Goal: Information Seeking & Learning: Learn about a topic

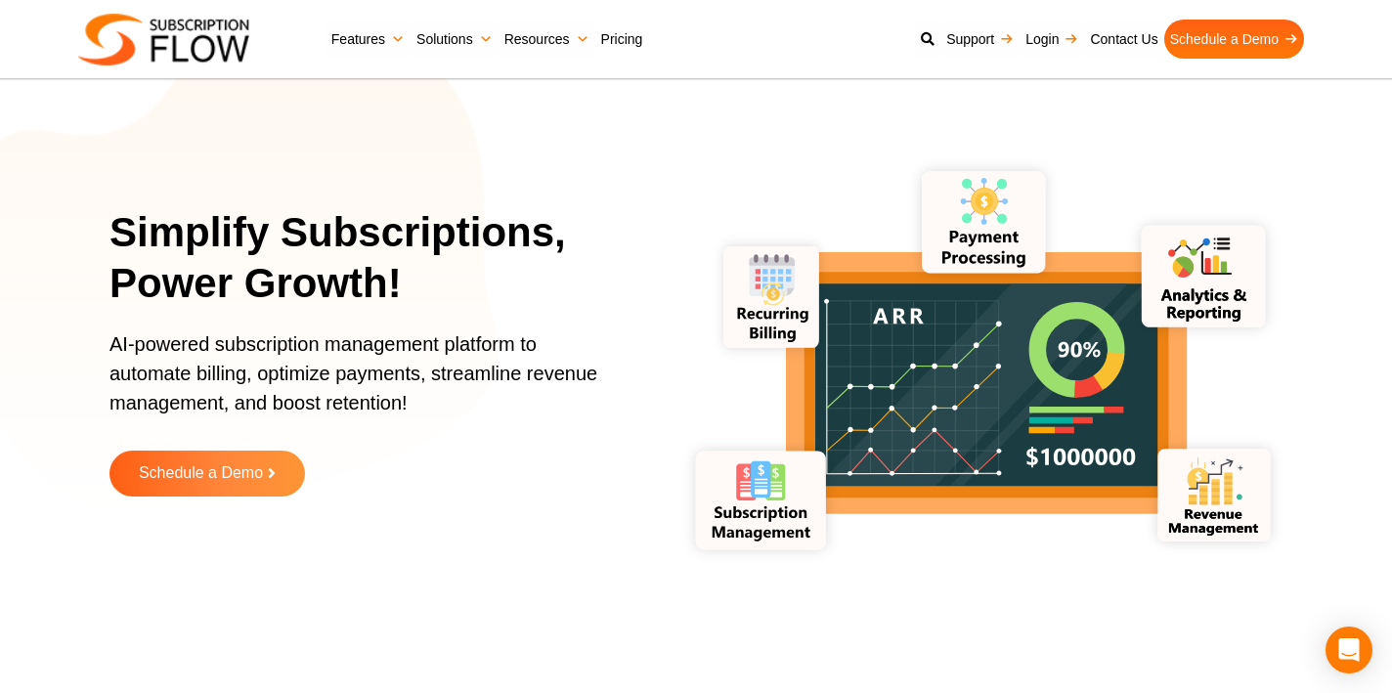
click at [619, 43] on link "Pricing" at bounding box center [622, 39] width 54 height 39
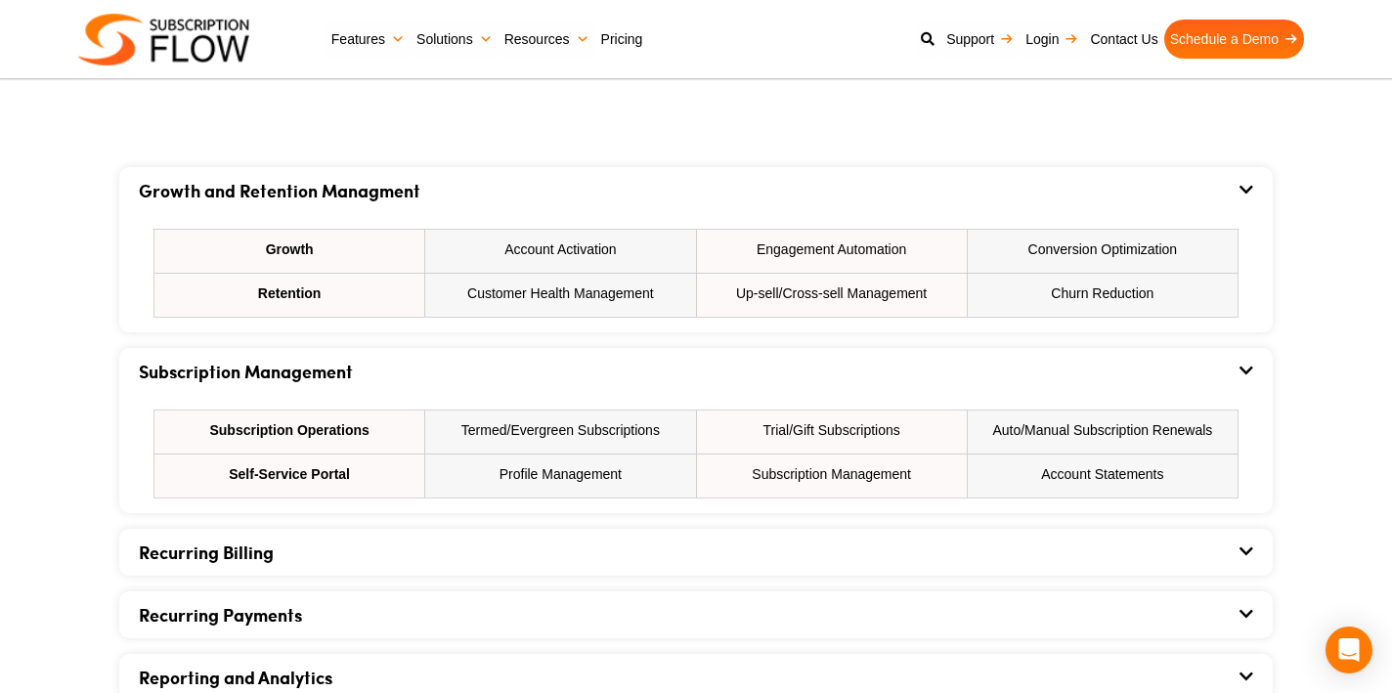
scroll to position [1186, 0]
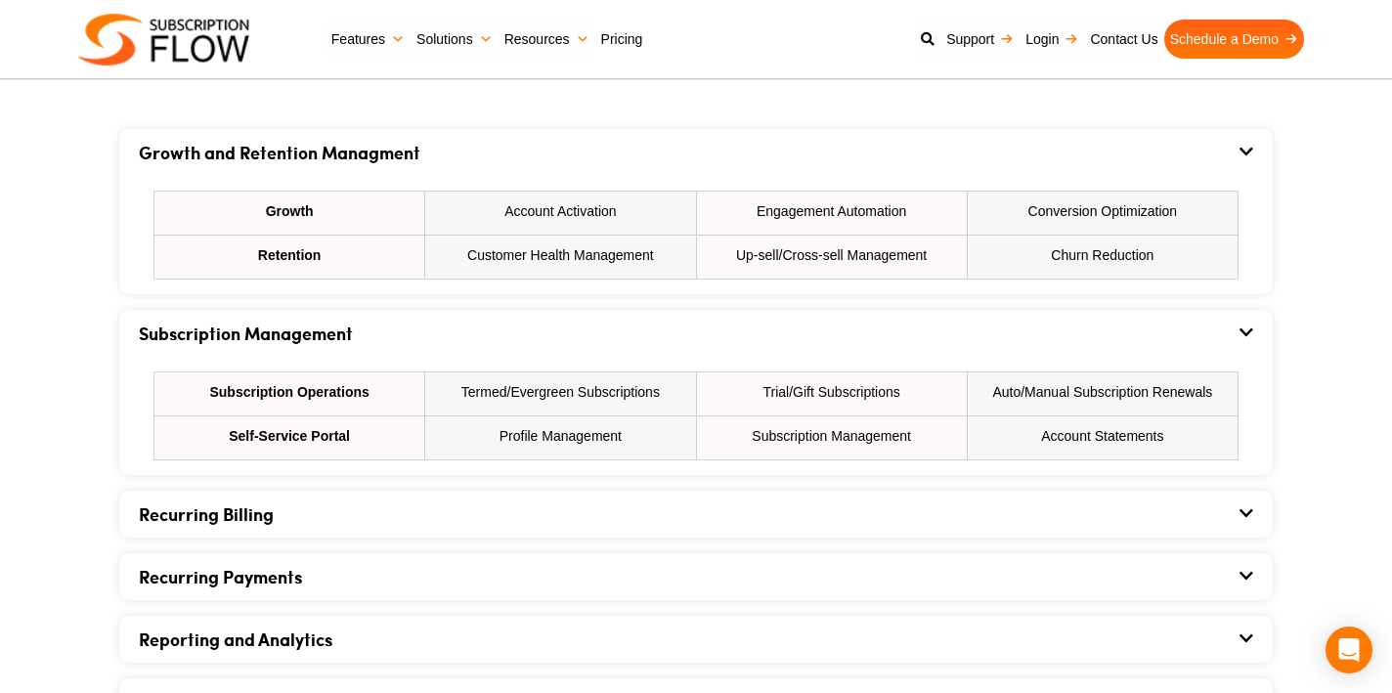
click at [1256, 515] on div "Recurring Billing Product/Plan Management One-time Charges Recurring Charges Us…" at bounding box center [696, 514] width 1154 height 47
click at [1246, 514] on icon at bounding box center [1247, 513] width 14 height 16
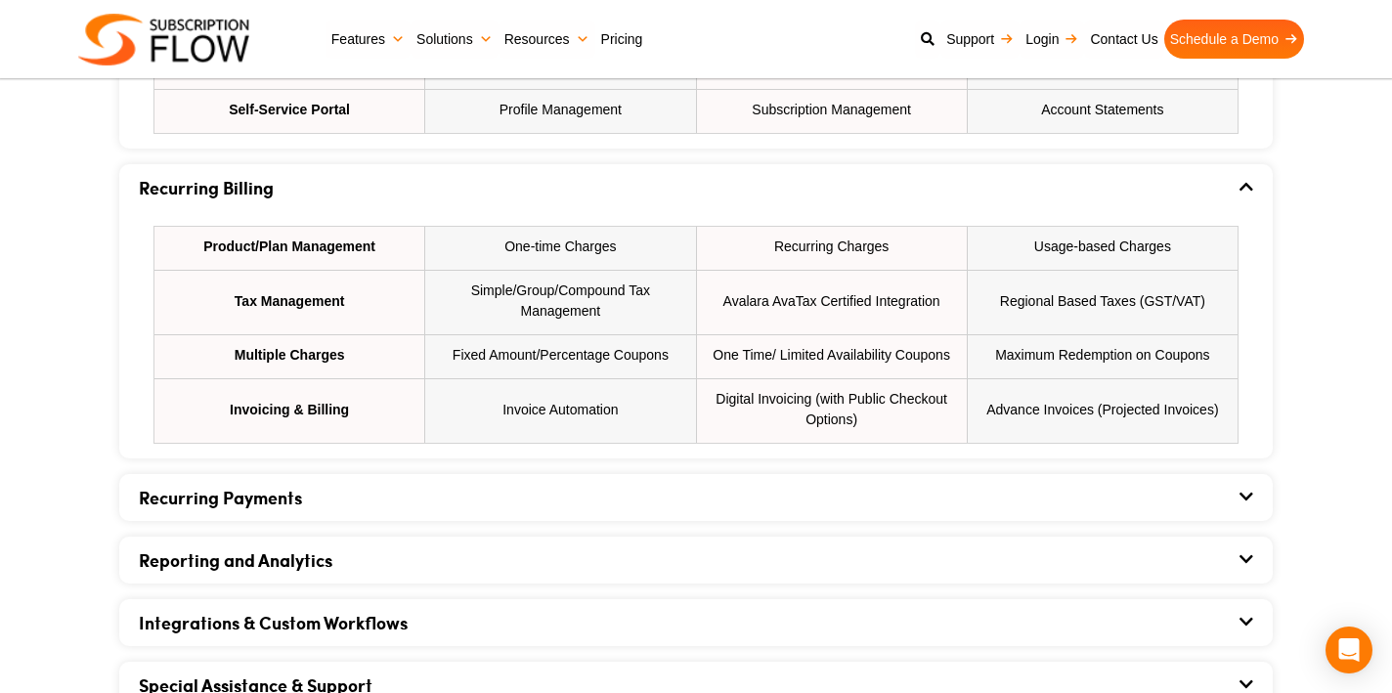
scroll to position [1568, 0]
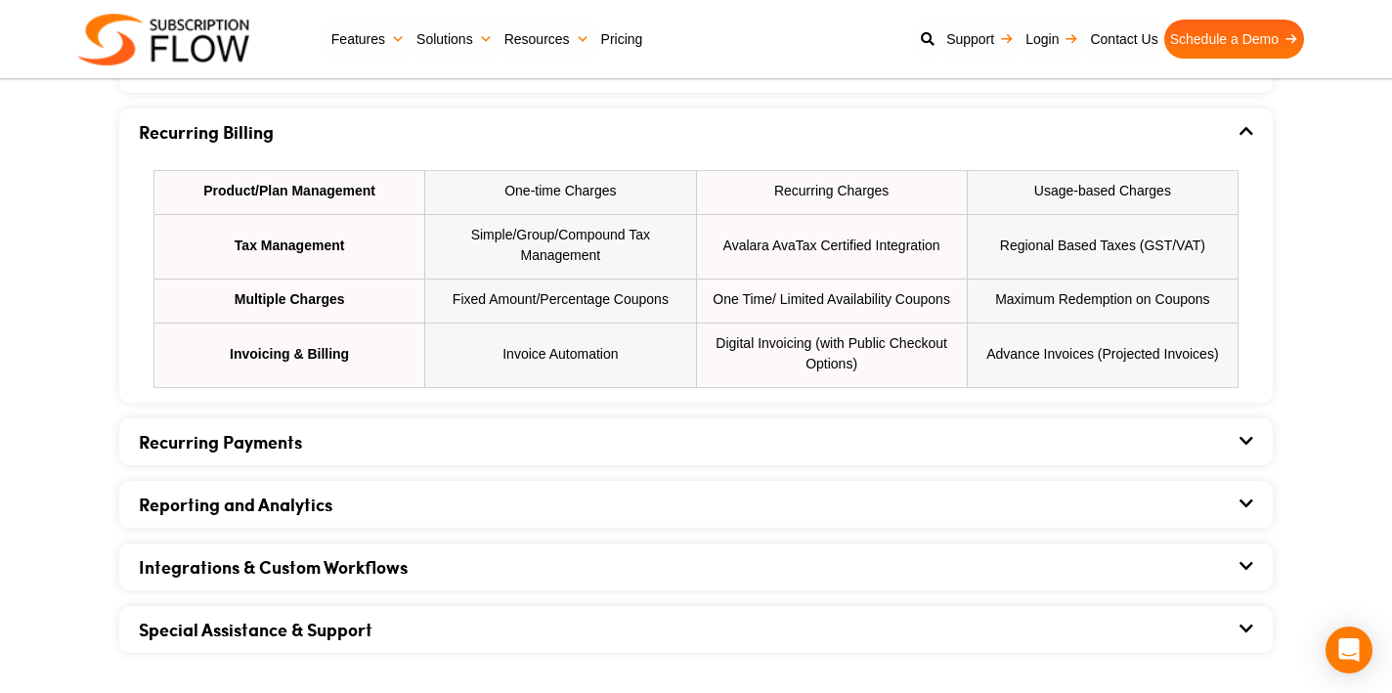
click at [1249, 444] on icon at bounding box center [1247, 441] width 14 height 16
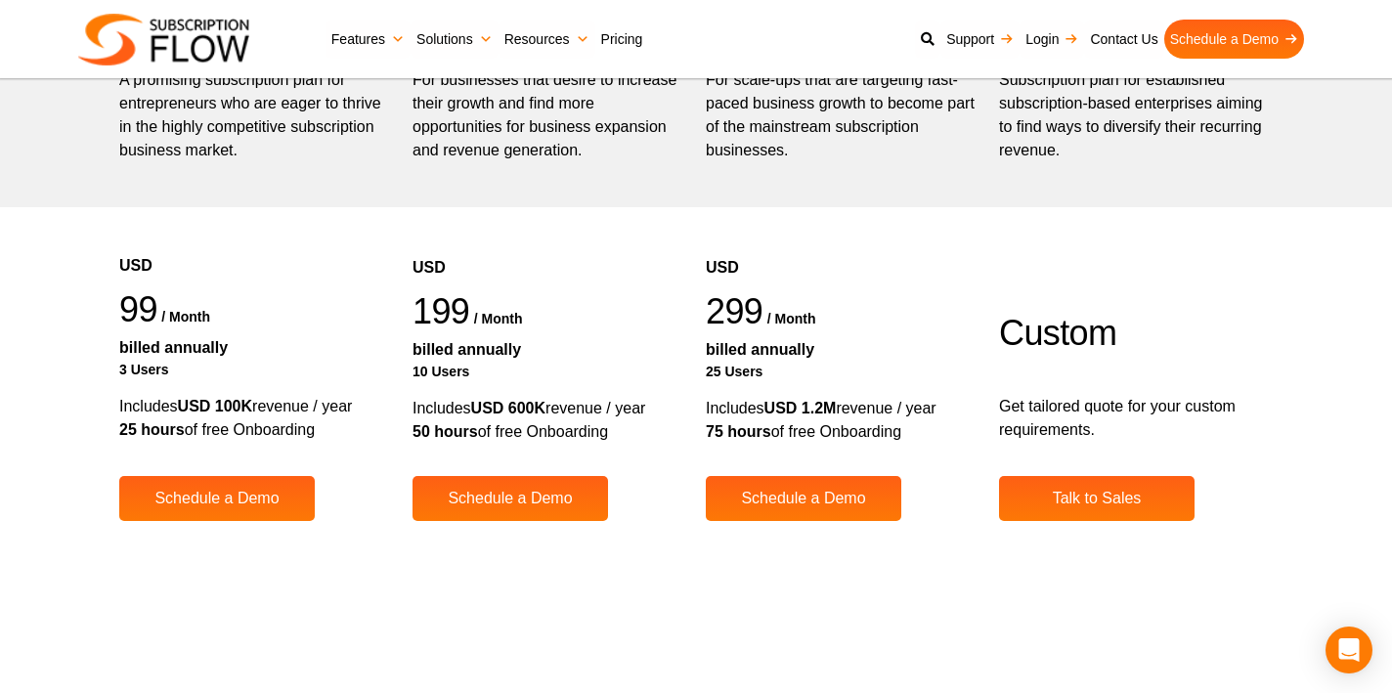
scroll to position [0, 0]
